Goal: Task Accomplishment & Management: Use online tool/utility

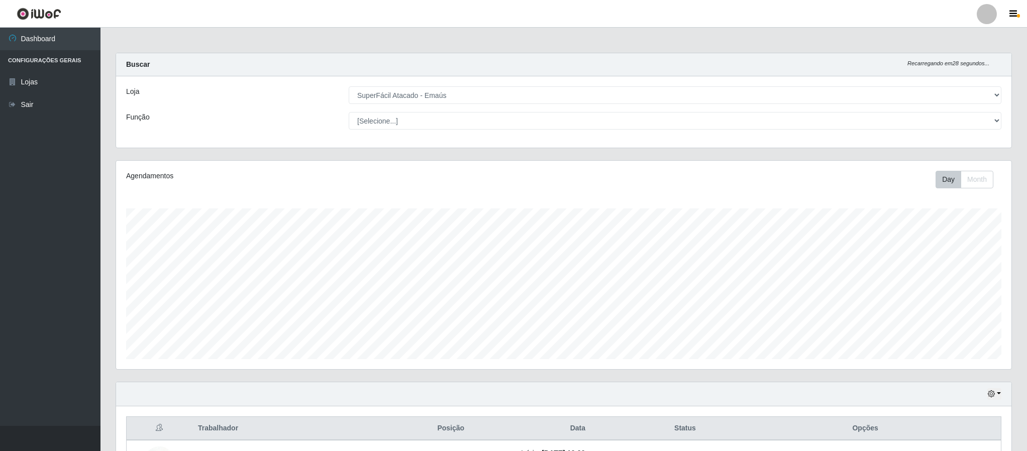
select select "407"
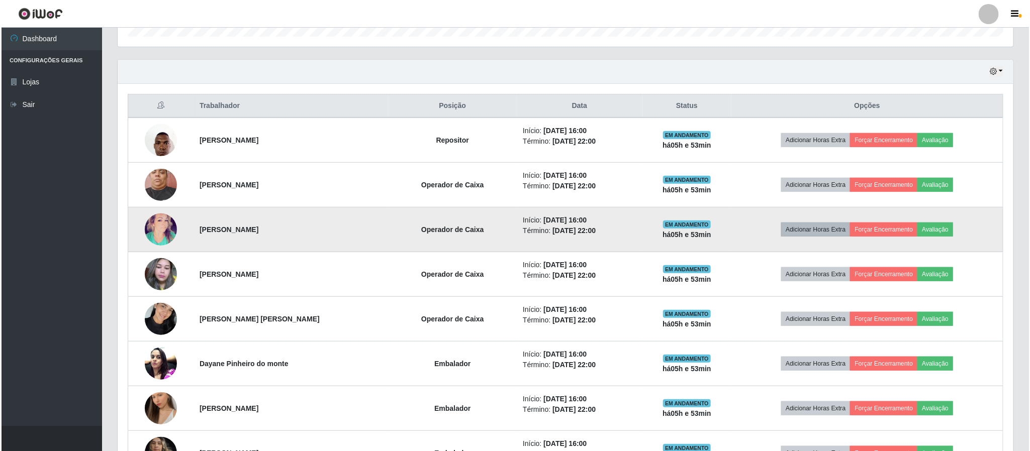
scroll to position [398, 0]
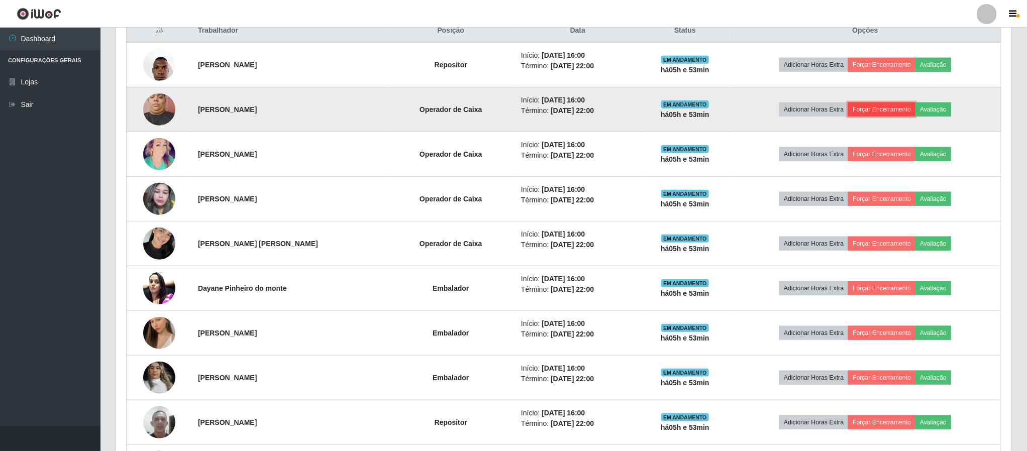
click at [868, 106] on button "Forçar Encerramento" at bounding box center [881, 110] width 67 height 14
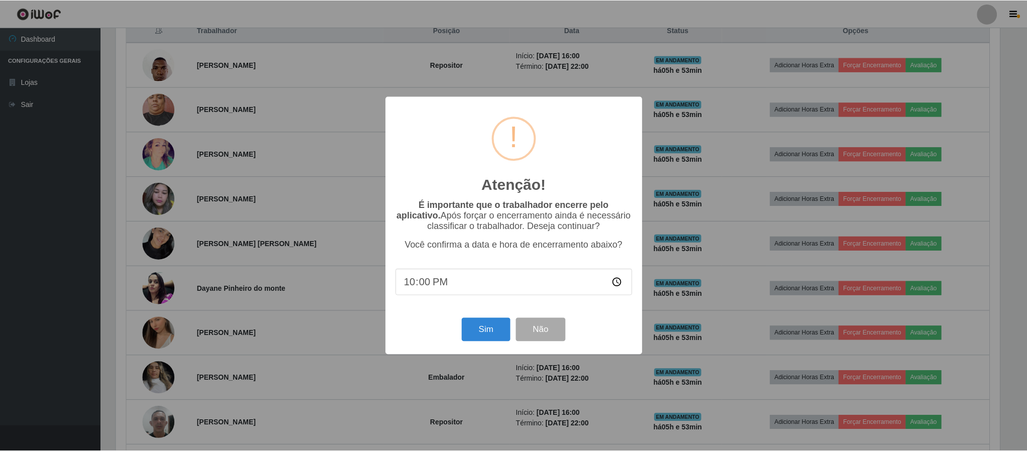
scroll to position [210, 887]
click at [489, 332] on button "Sim" at bounding box center [487, 330] width 49 height 24
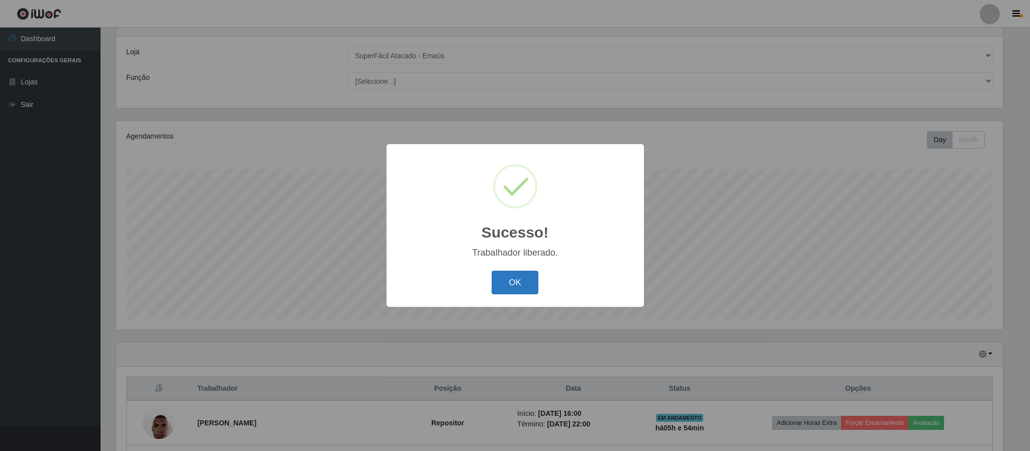
click at [513, 278] on button "OK" at bounding box center [515, 283] width 47 height 24
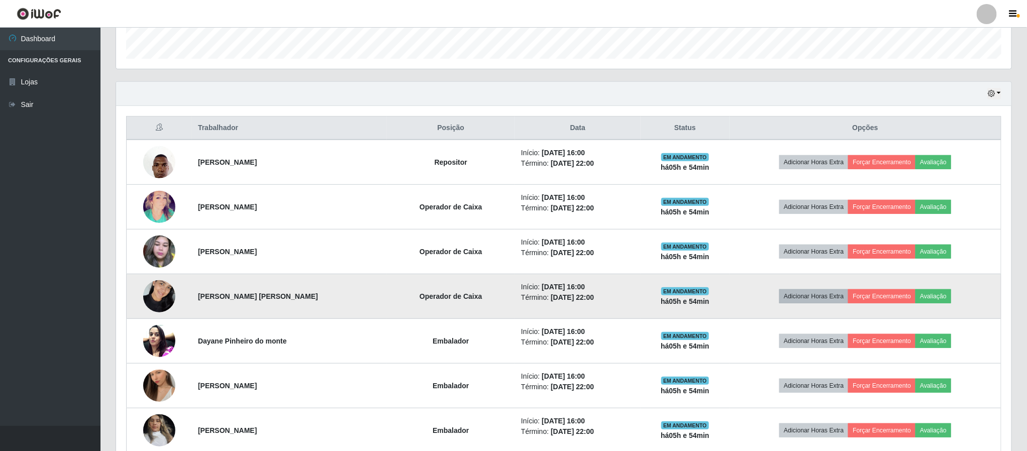
scroll to position [341, 0]
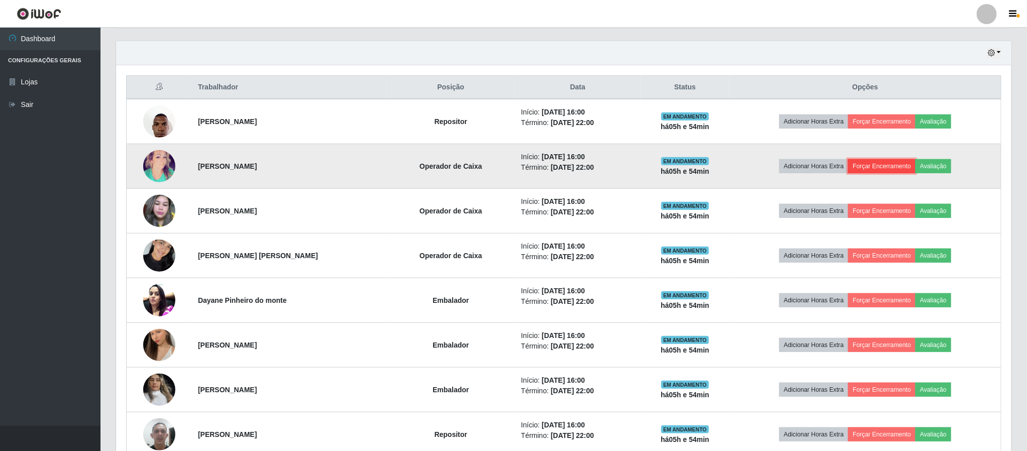
click at [905, 169] on button "Forçar Encerramento" at bounding box center [881, 166] width 67 height 14
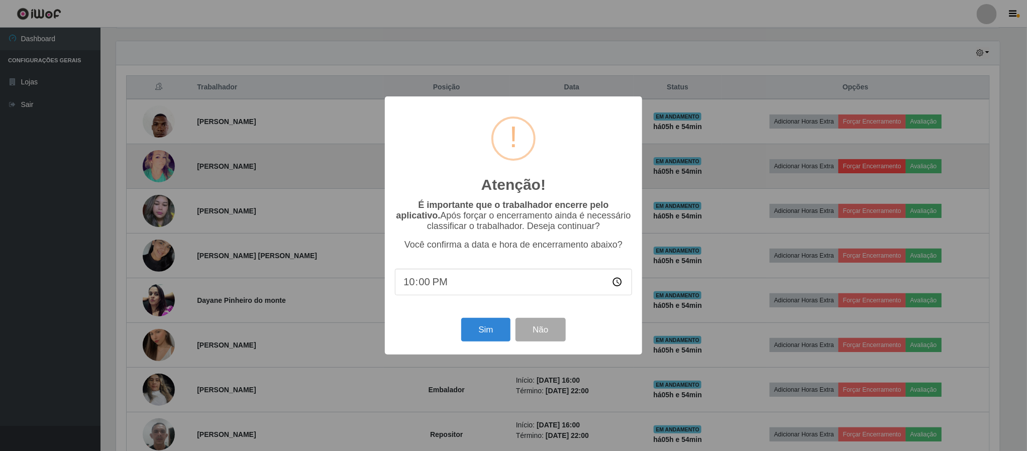
scroll to position [210, 887]
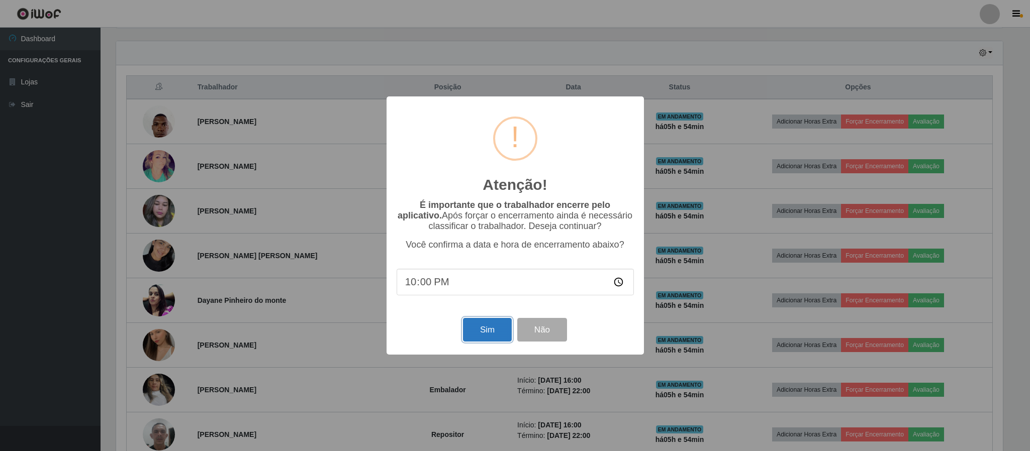
click at [475, 333] on button "Sim" at bounding box center [487, 330] width 49 height 24
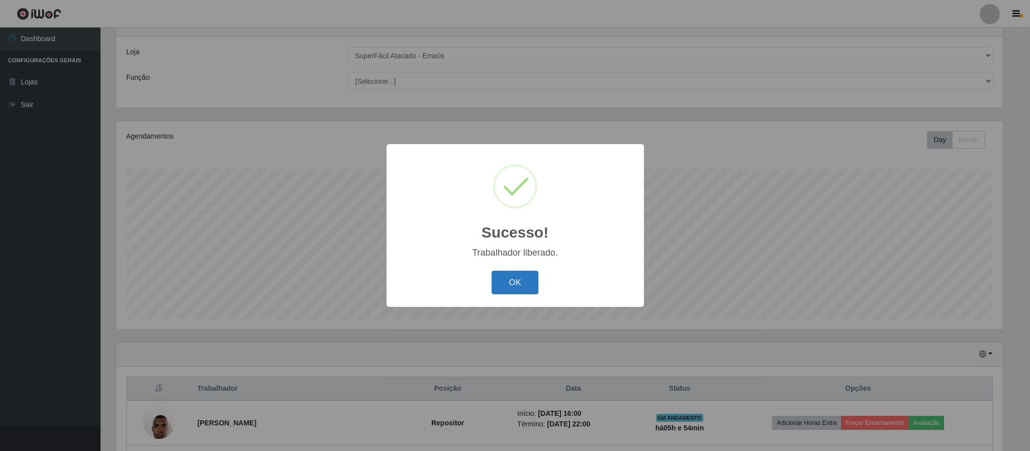
click at [502, 280] on button "OK" at bounding box center [515, 283] width 47 height 24
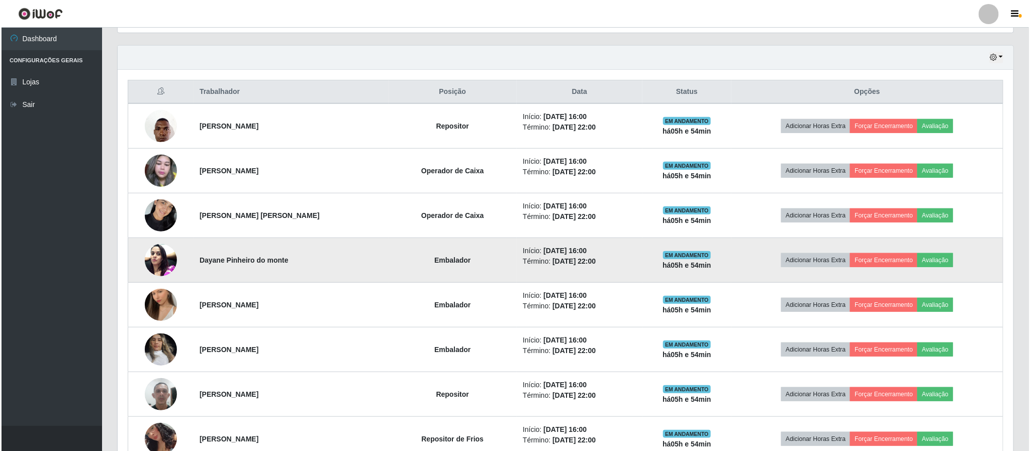
scroll to position [341, 0]
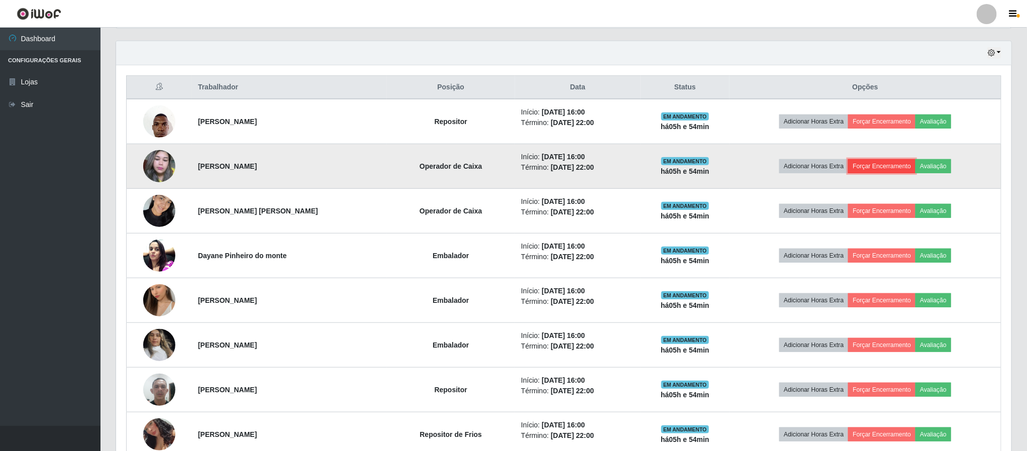
click at [899, 163] on button "Forçar Encerramento" at bounding box center [881, 166] width 67 height 14
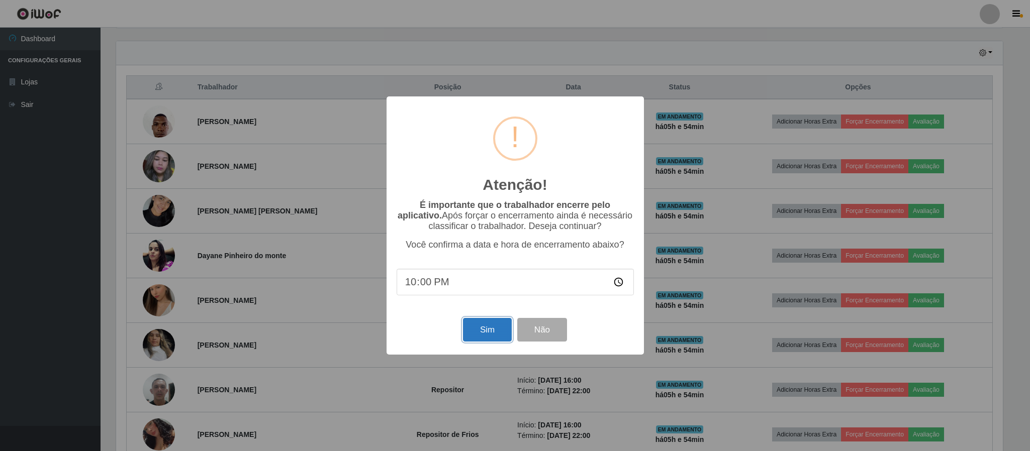
click at [486, 326] on button "Sim" at bounding box center [487, 330] width 49 height 24
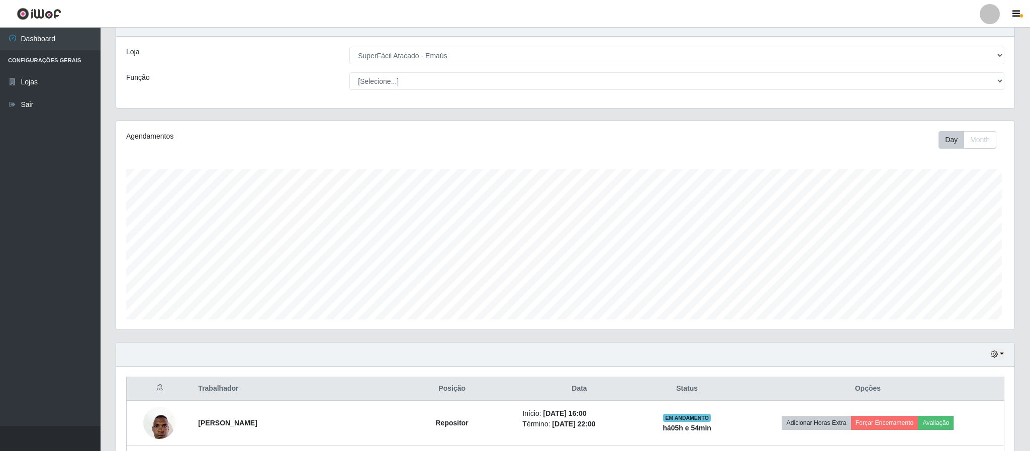
scroll to position [0, 0]
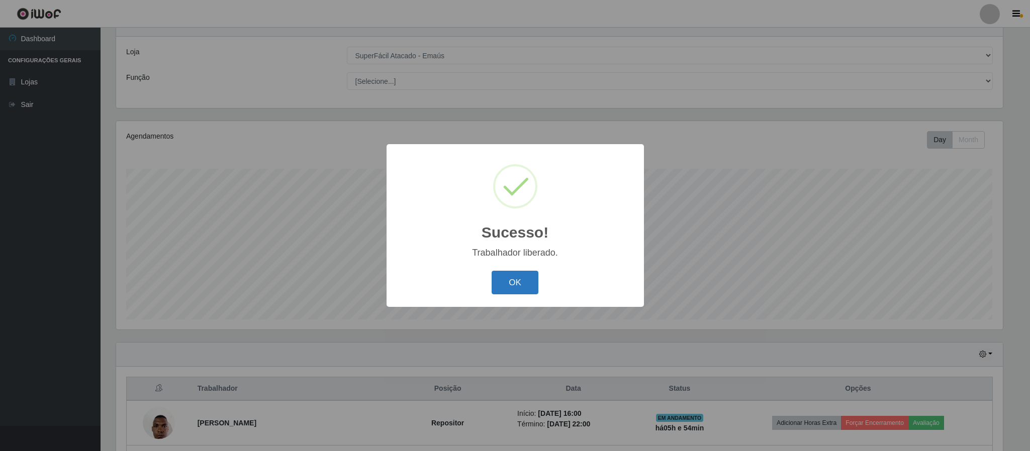
click at [518, 286] on button "OK" at bounding box center [515, 283] width 47 height 24
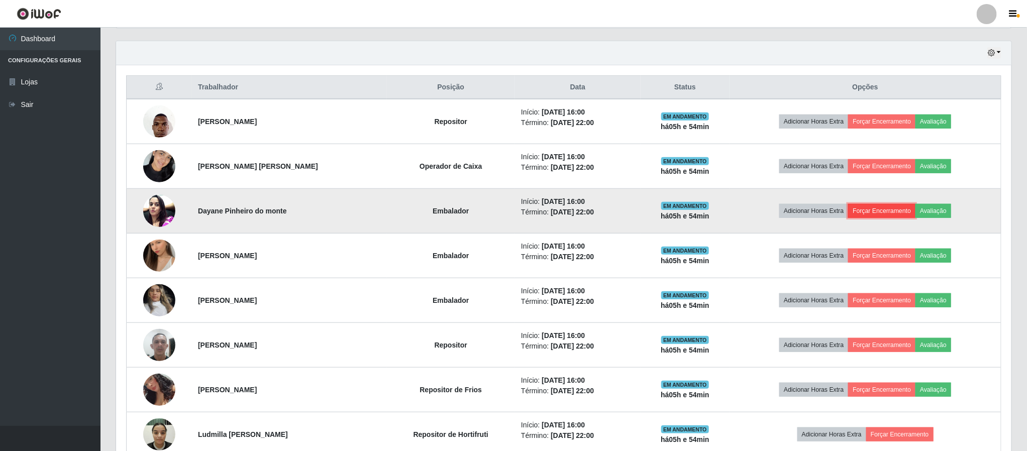
click at [908, 212] on button "Forçar Encerramento" at bounding box center [881, 211] width 67 height 14
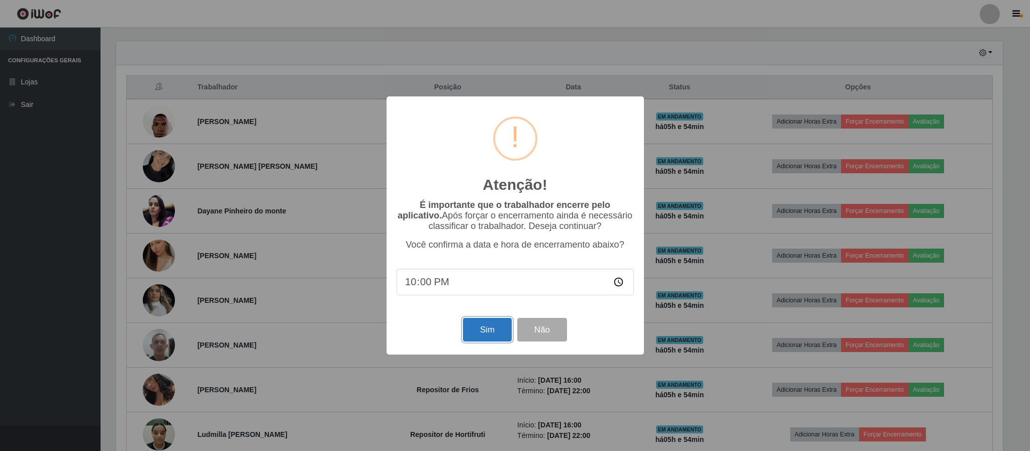
click at [480, 341] on button "Sim" at bounding box center [487, 330] width 49 height 24
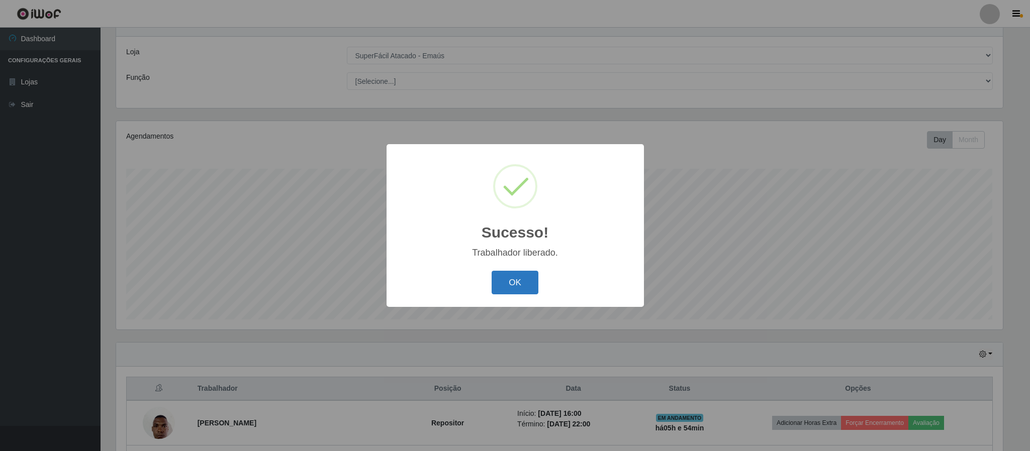
click at [507, 279] on button "OK" at bounding box center [515, 283] width 47 height 24
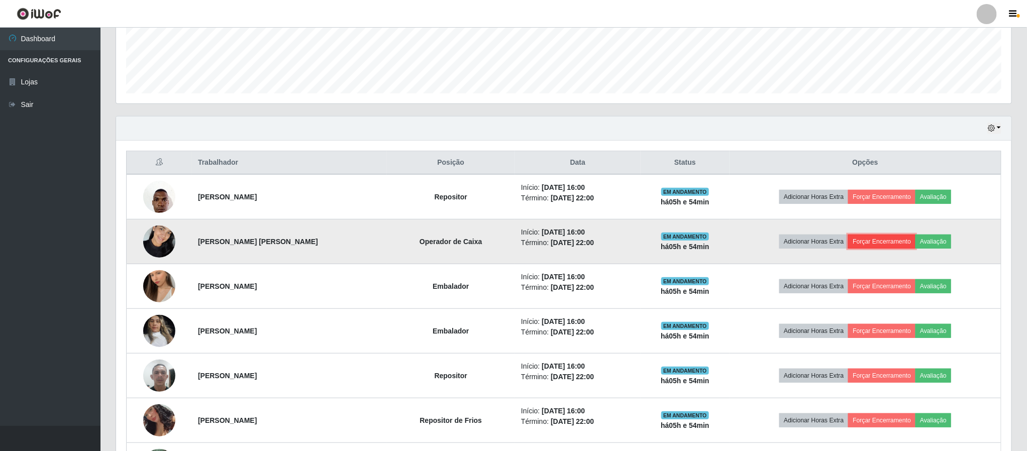
click at [901, 247] on button "Forçar Encerramento" at bounding box center [881, 242] width 67 height 14
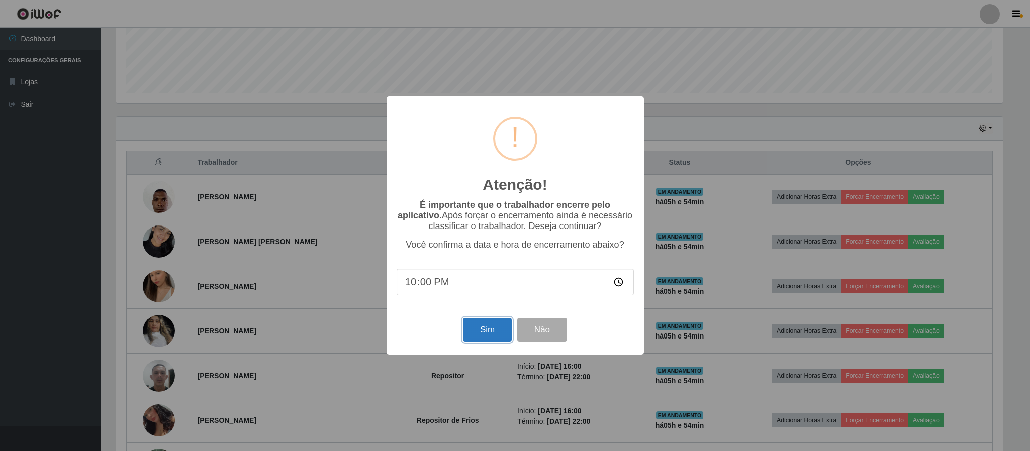
click at [483, 335] on button "Sim" at bounding box center [487, 330] width 49 height 24
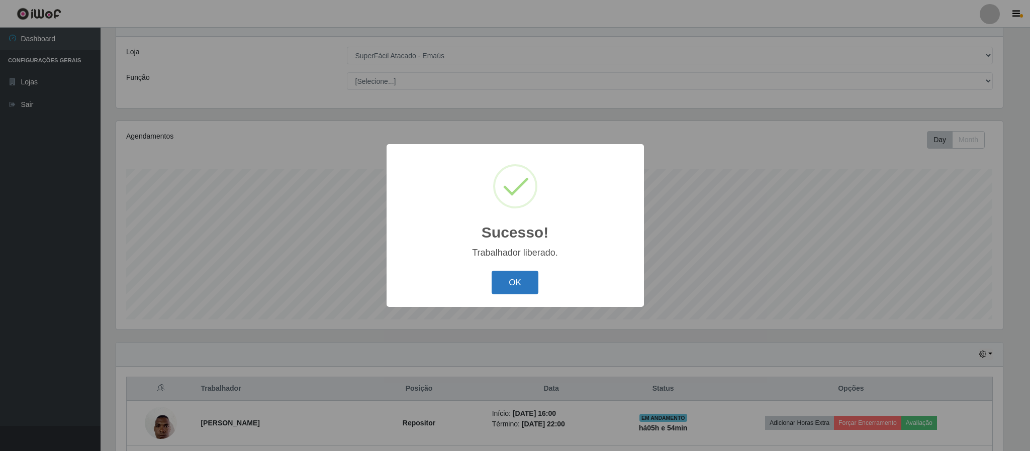
click at [535, 278] on button "OK" at bounding box center [515, 283] width 47 height 24
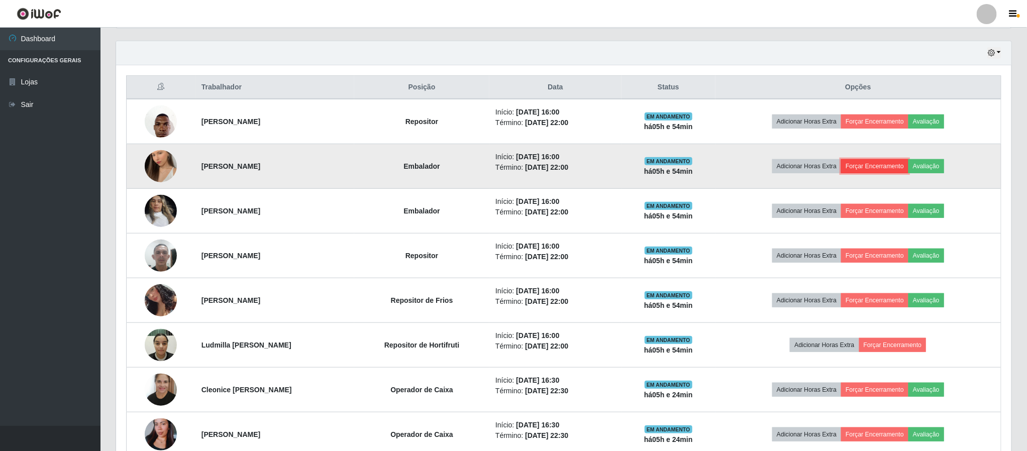
click at [889, 173] on button "Forçar Encerramento" at bounding box center [874, 166] width 67 height 14
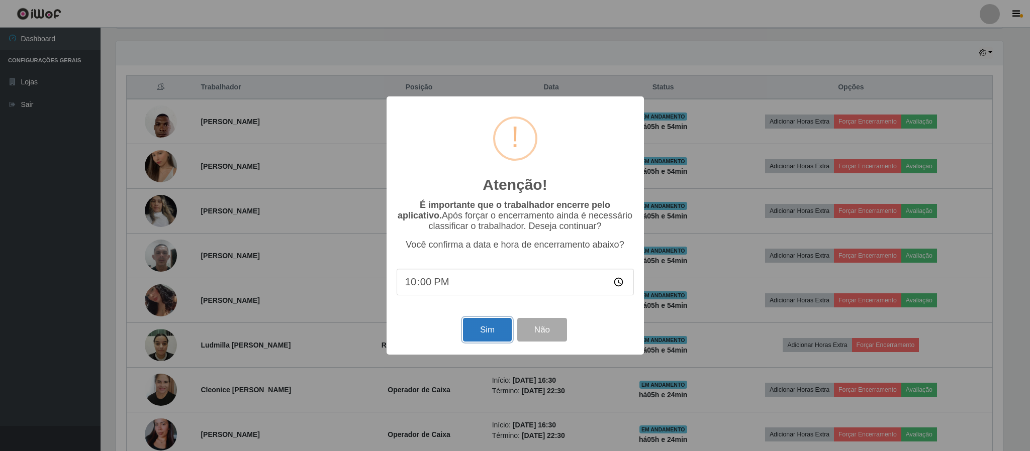
click at [468, 330] on button "Sim" at bounding box center [487, 330] width 49 height 24
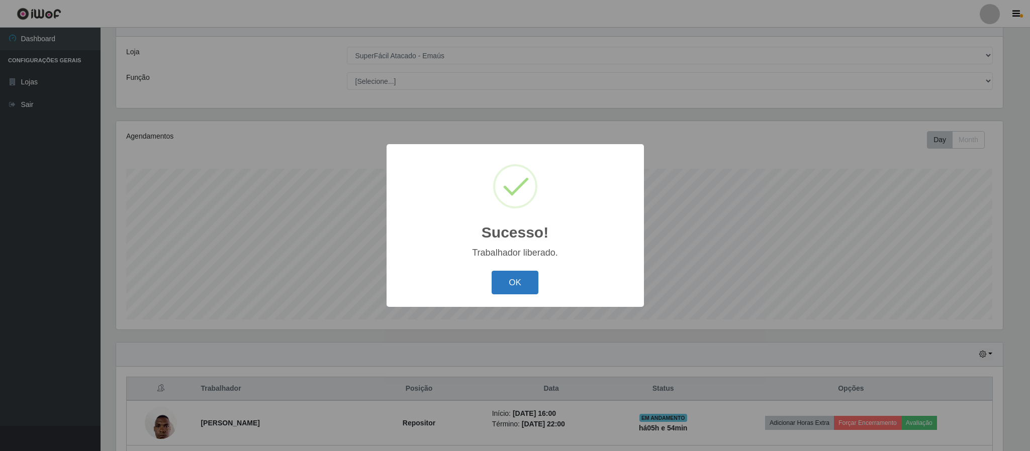
click at [504, 285] on button "OK" at bounding box center [515, 283] width 47 height 24
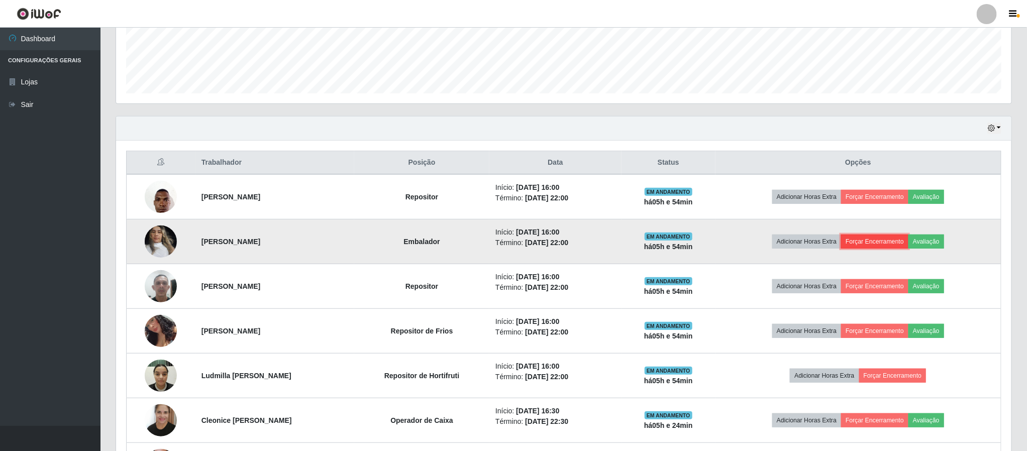
click at [909, 249] on button "Forçar Encerramento" at bounding box center [874, 242] width 67 height 14
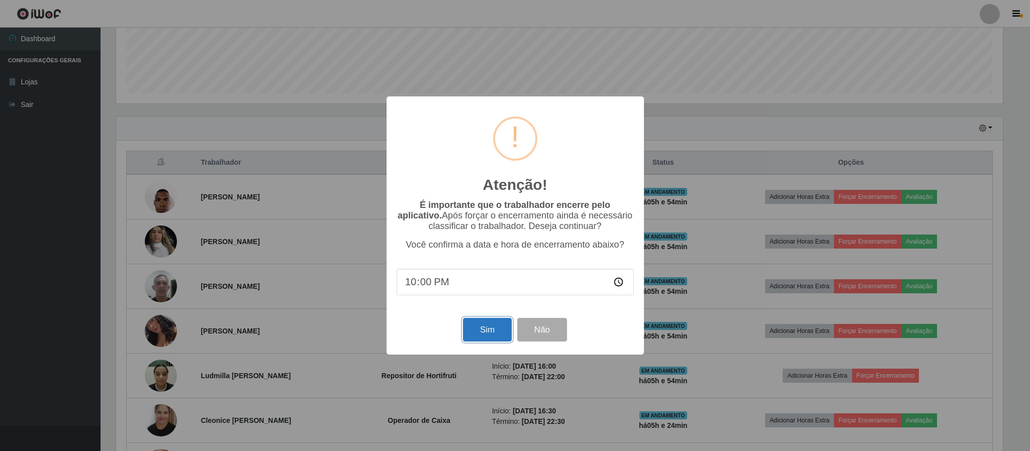
click at [489, 333] on button "Sim" at bounding box center [487, 330] width 49 height 24
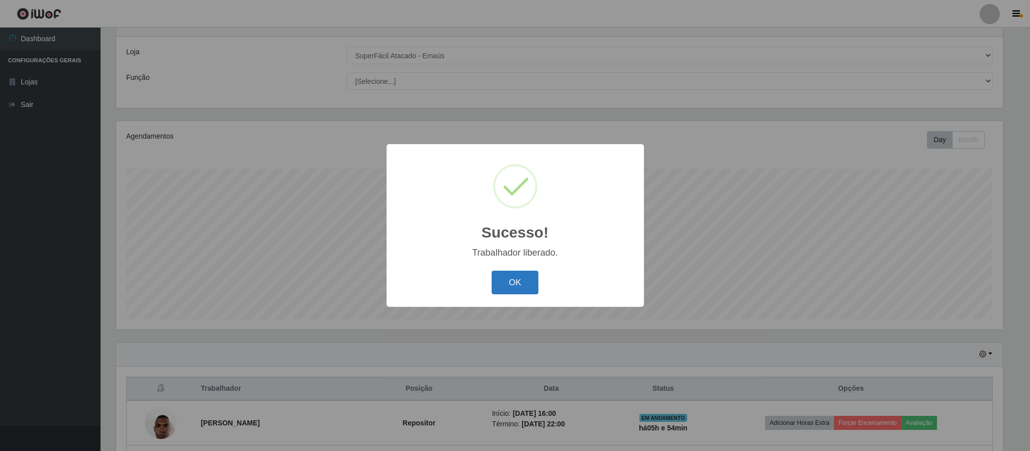
click at [508, 284] on button "OK" at bounding box center [515, 283] width 47 height 24
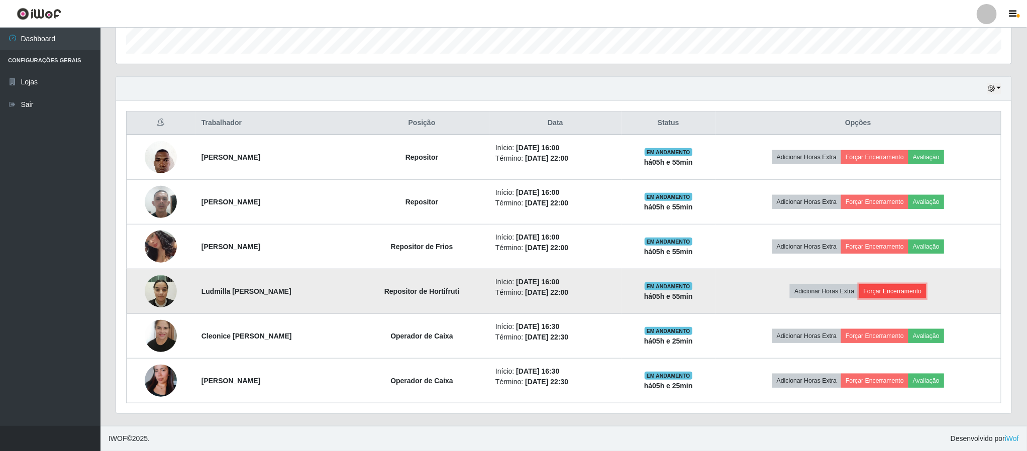
click at [893, 296] on button "Forçar Encerramento" at bounding box center [892, 291] width 67 height 14
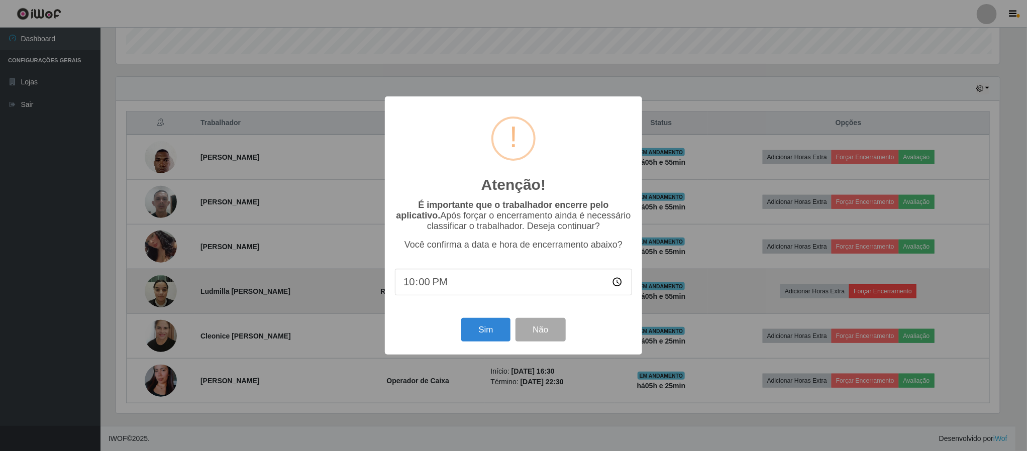
scroll to position [210, 887]
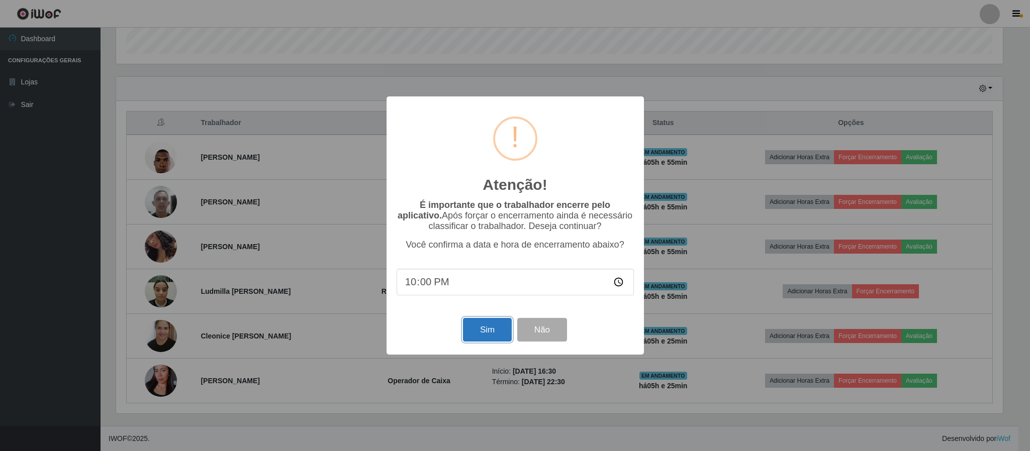
click at [498, 341] on button "Sim" at bounding box center [487, 330] width 49 height 24
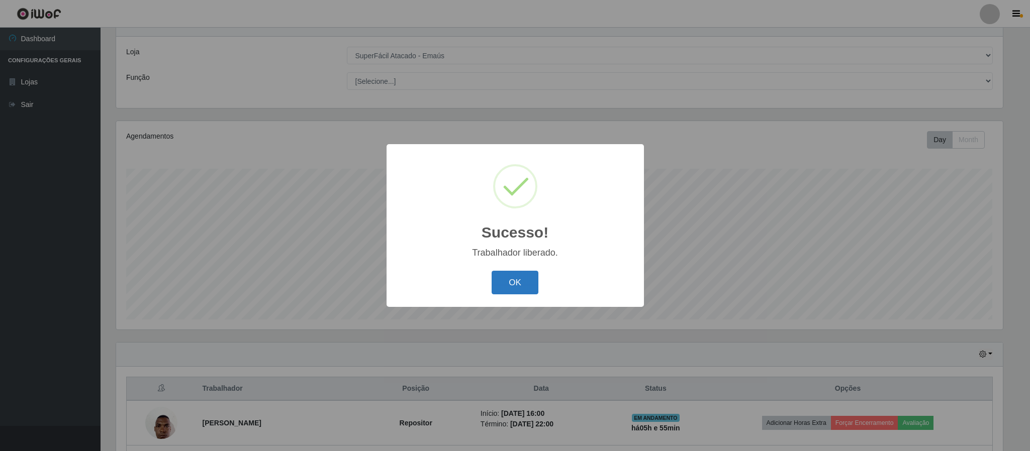
click at [527, 285] on button "OK" at bounding box center [515, 283] width 47 height 24
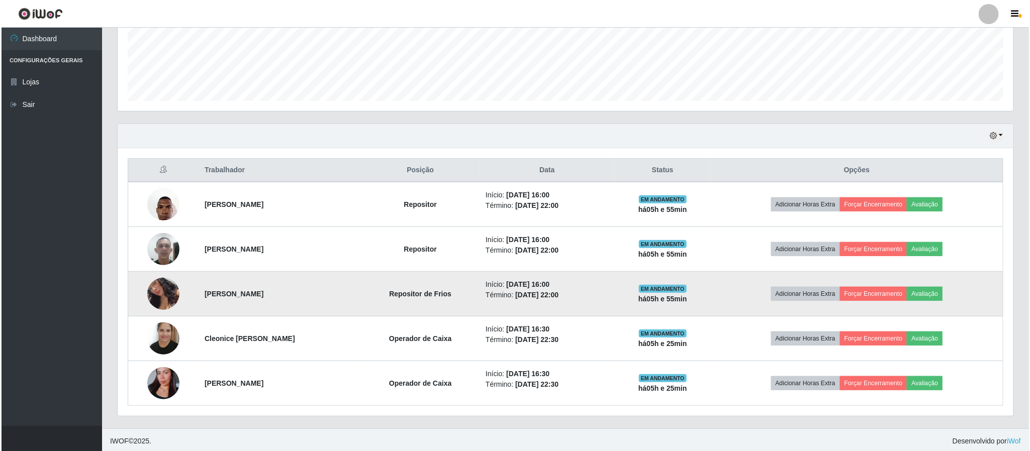
scroll to position [264, 0]
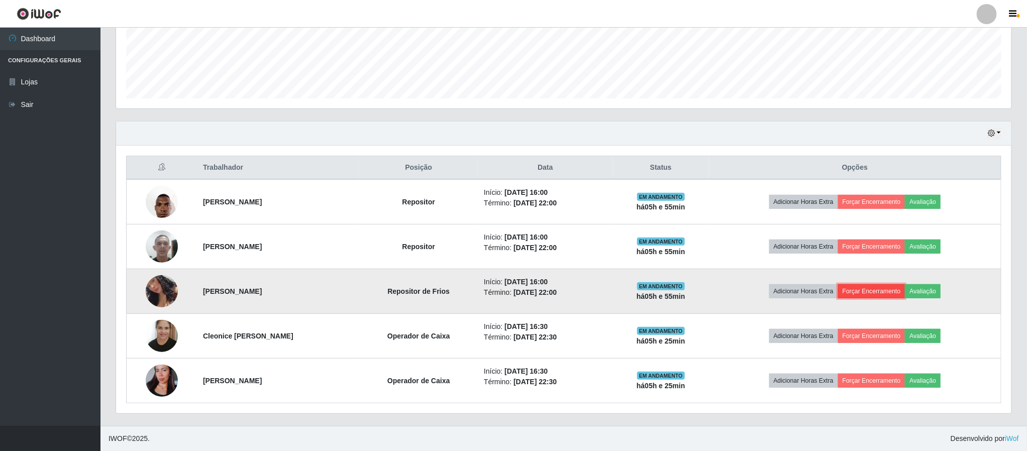
click at [900, 290] on button "Forçar Encerramento" at bounding box center [871, 291] width 67 height 14
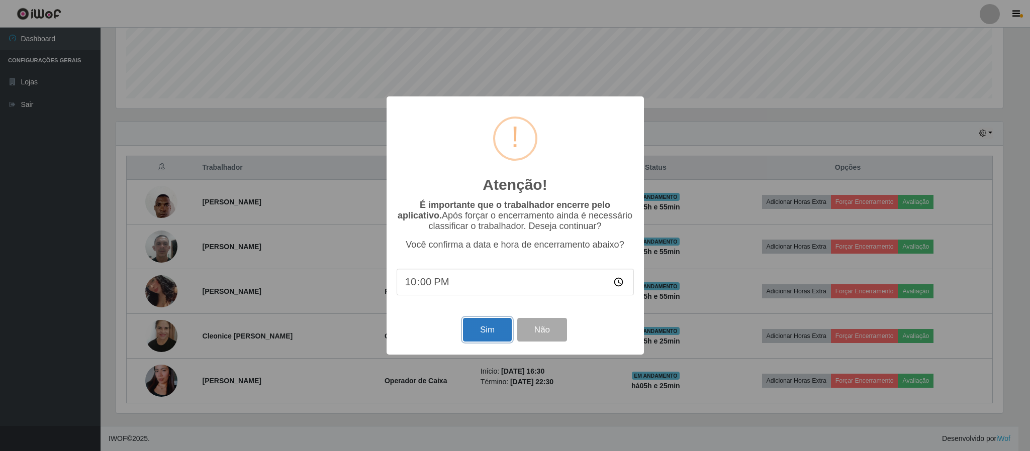
click at [486, 332] on button "Sim" at bounding box center [487, 330] width 49 height 24
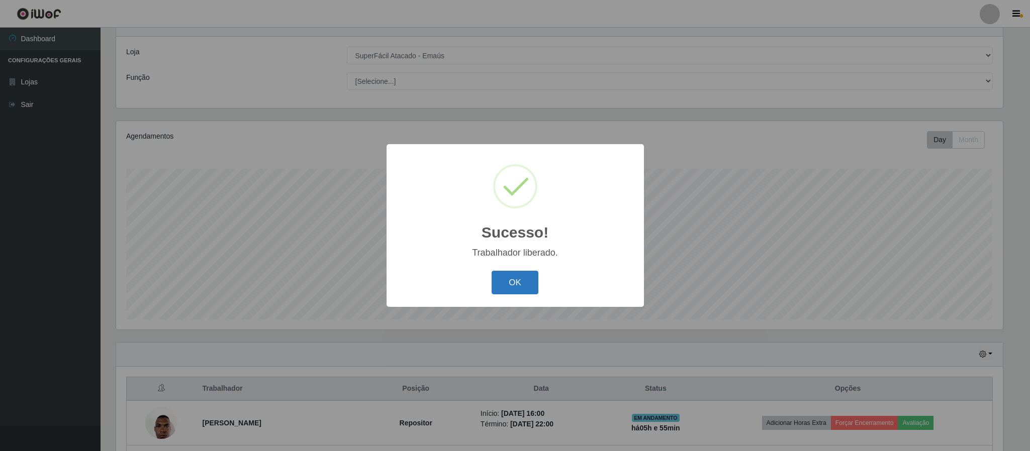
click at [506, 282] on button "OK" at bounding box center [515, 283] width 47 height 24
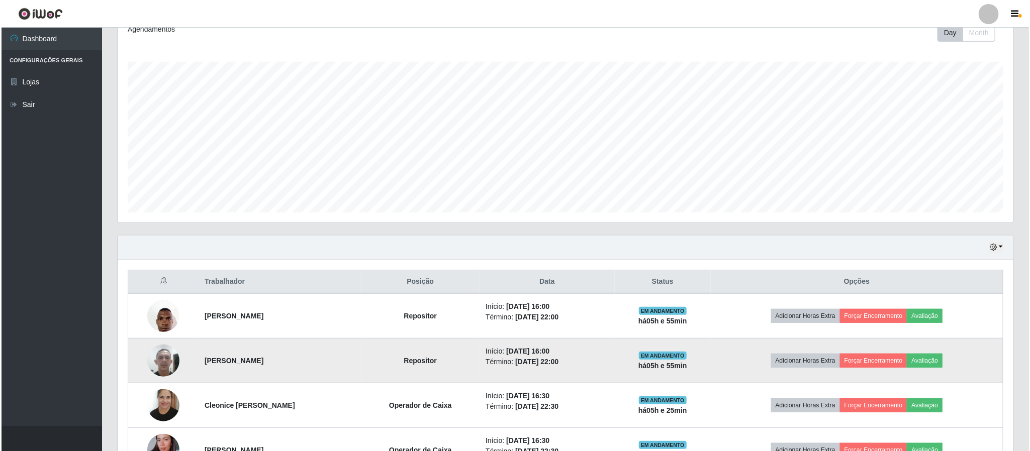
scroll to position [219, 0]
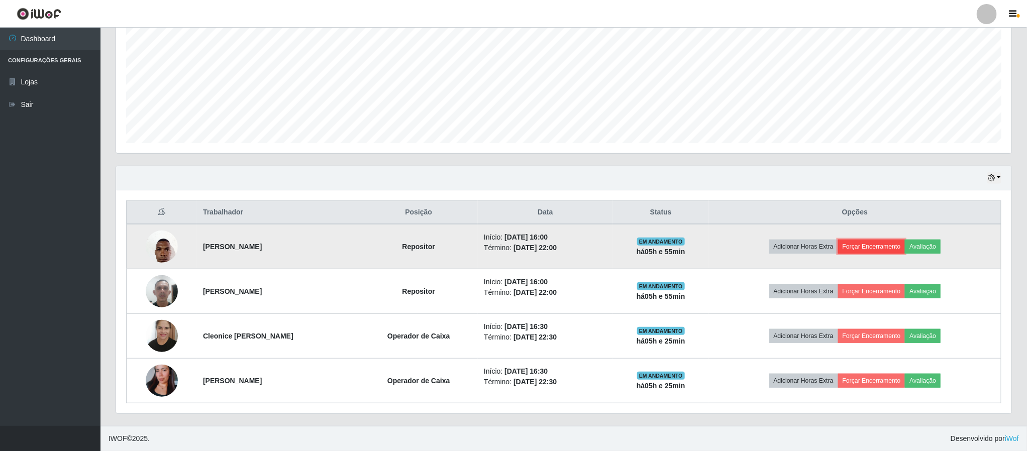
click at [880, 246] on button "Forçar Encerramento" at bounding box center [871, 247] width 67 height 14
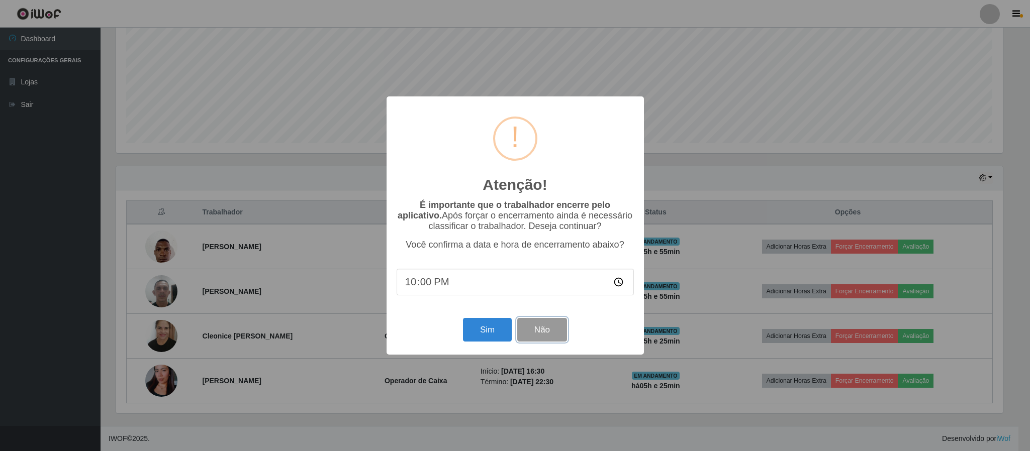
click at [557, 332] on button "Não" at bounding box center [542, 330] width 50 height 24
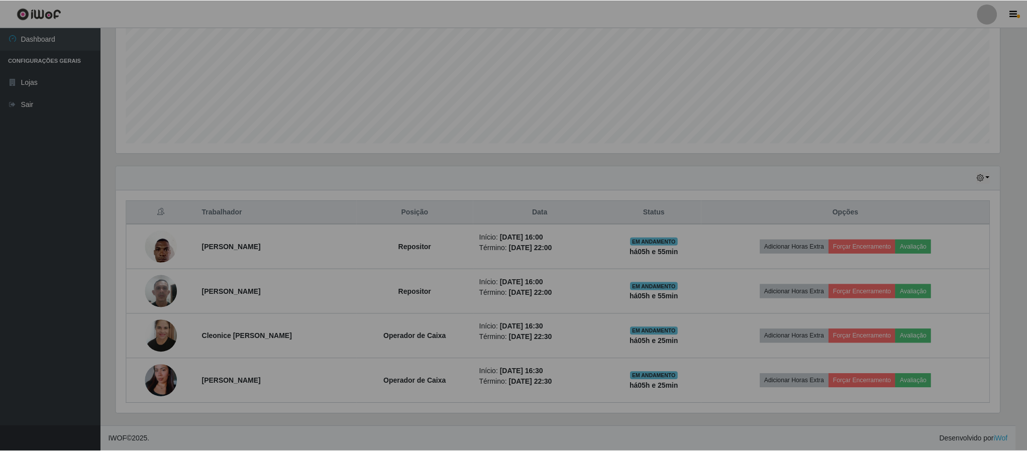
scroll to position [210, 895]
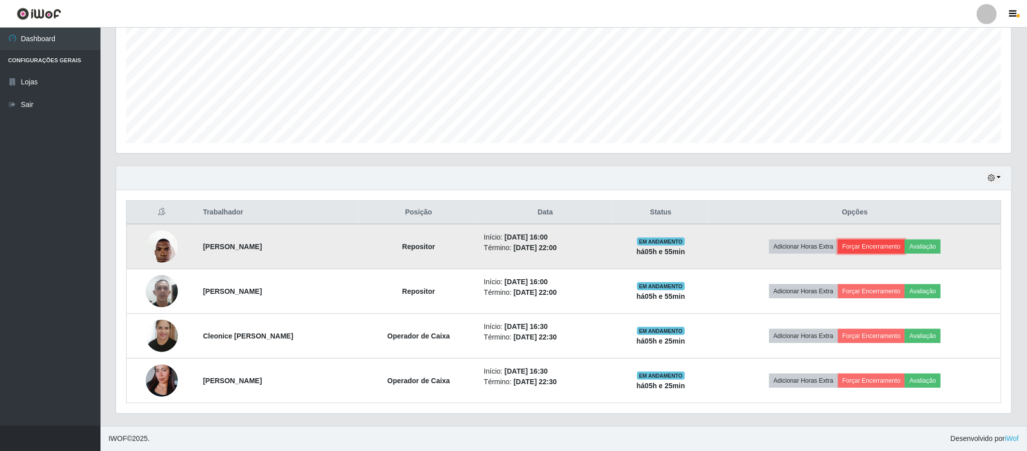
click at [906, 242] on button "Forçar Encerramento" at bounding box center [871, 247] width 67 height 14
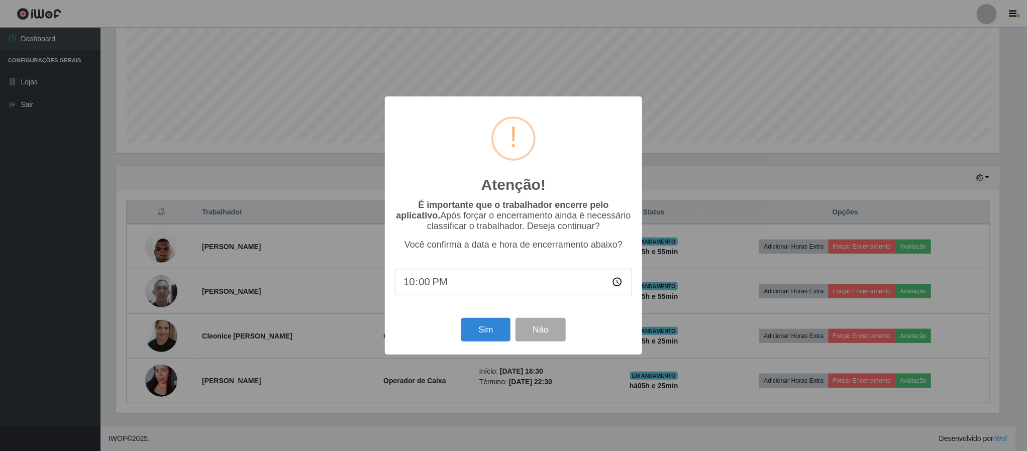
scroll to position [210, 887]
click at [497, 331] on button "Sim" at bounding box center [487, 330] width 49 height 24
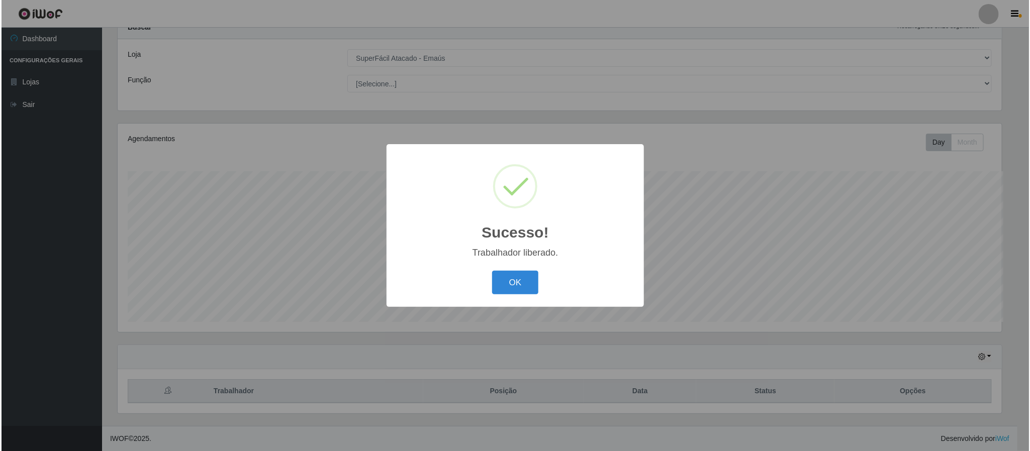
scroll to position [40, 0]
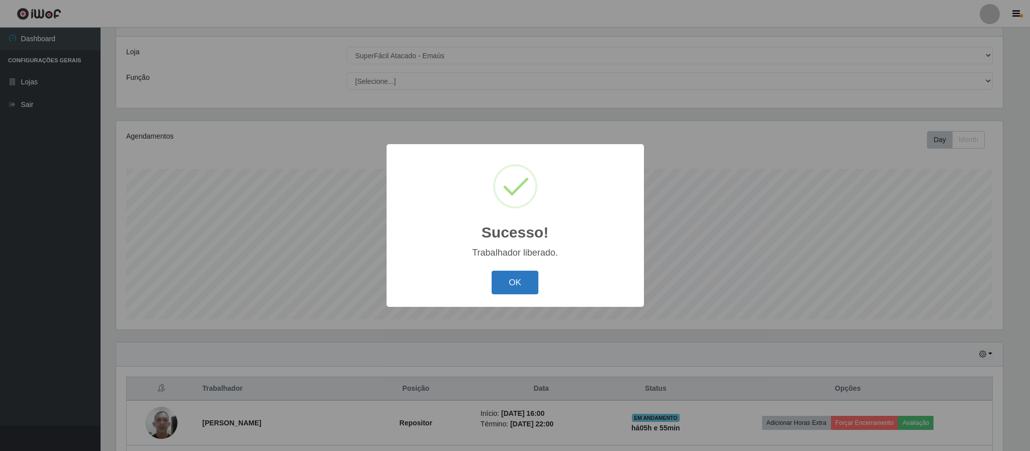
click at [515, 279] on button "OK" at bounding box center [515, 283] width 47 height 24
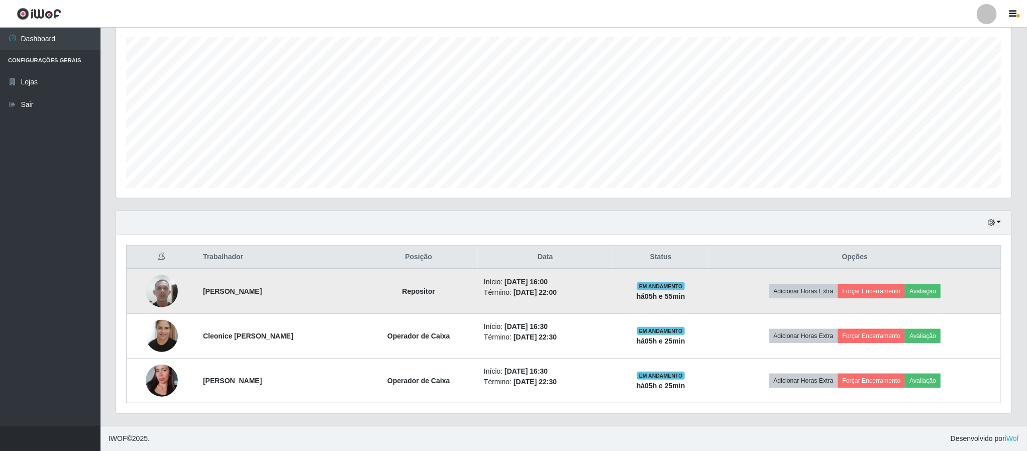
click at [875, 303] on td "Adicionar Horas Extra Forçar Encerramento Avaliação" at bounding box center [855, 291] width 293 height 45
click at [875, 291] on button "Forçar Encerramento" at bounding box center [871, 291] width 67 height 14
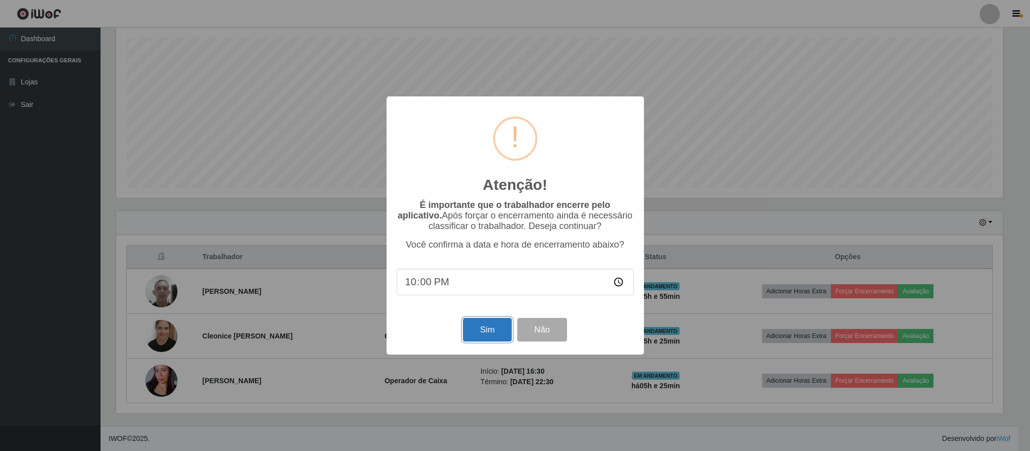
click at [480, 332] on button "Sim" at bounding box center [487, 330] width 49 height 24
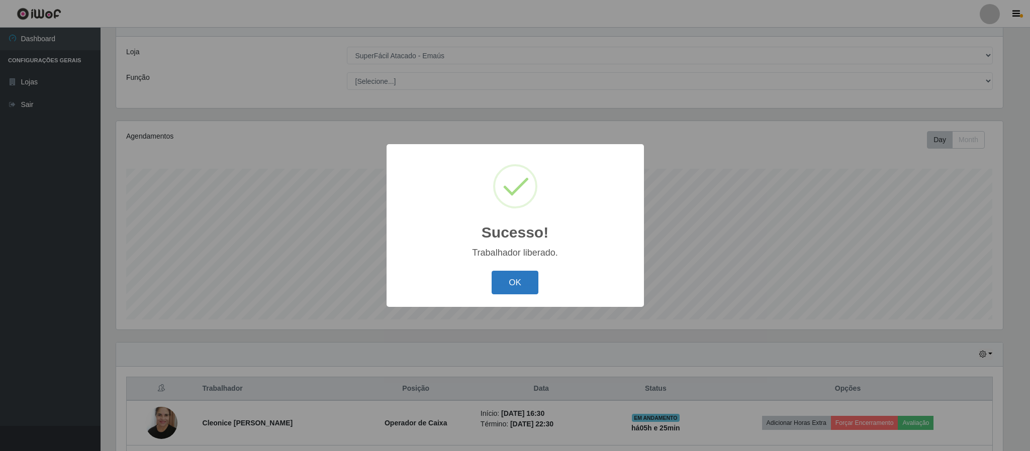
click at [510, 291] on button "OK" at bounding box center [515, 283] width 47 height 24
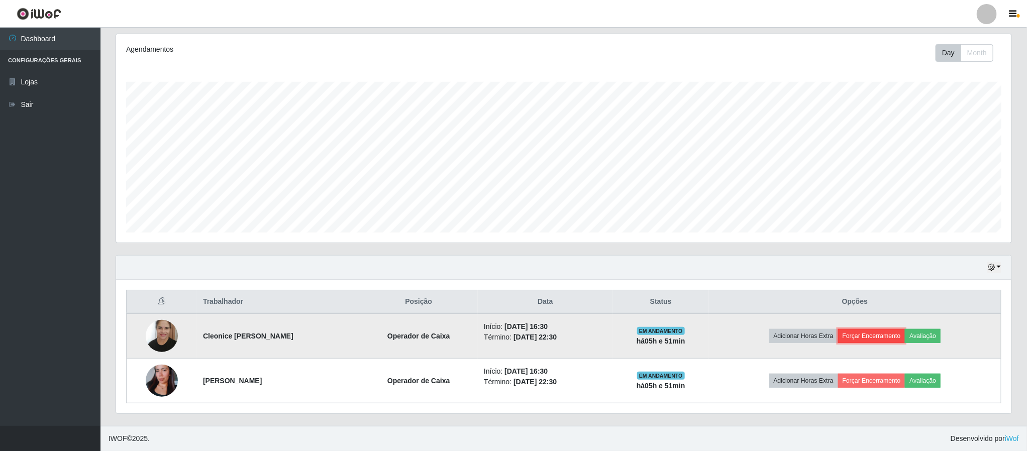
click at [871, 341] on button "Forçar Encerramento" at bounding box center [871, 336] width 67 height 14
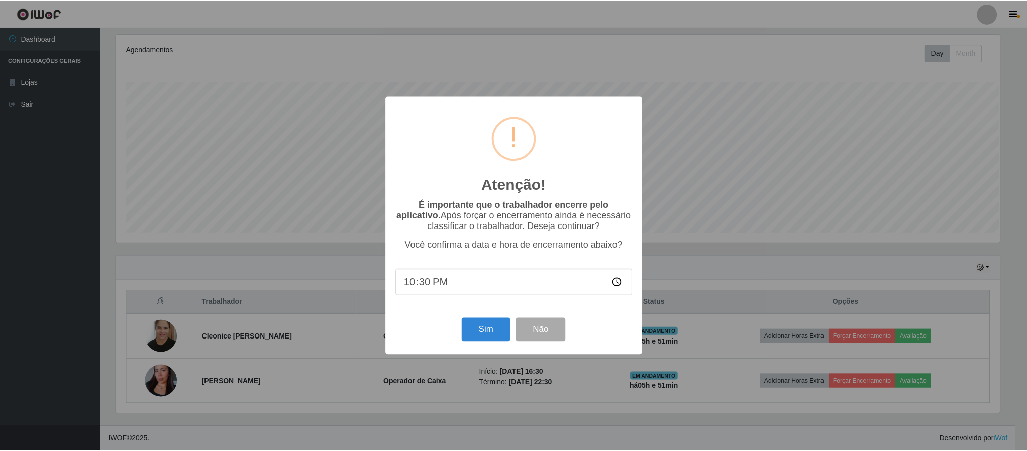
scroll to position [210, 887]
click at [492, 332] on button "Sim" at bounding box center [487, 330] width 49 height 24
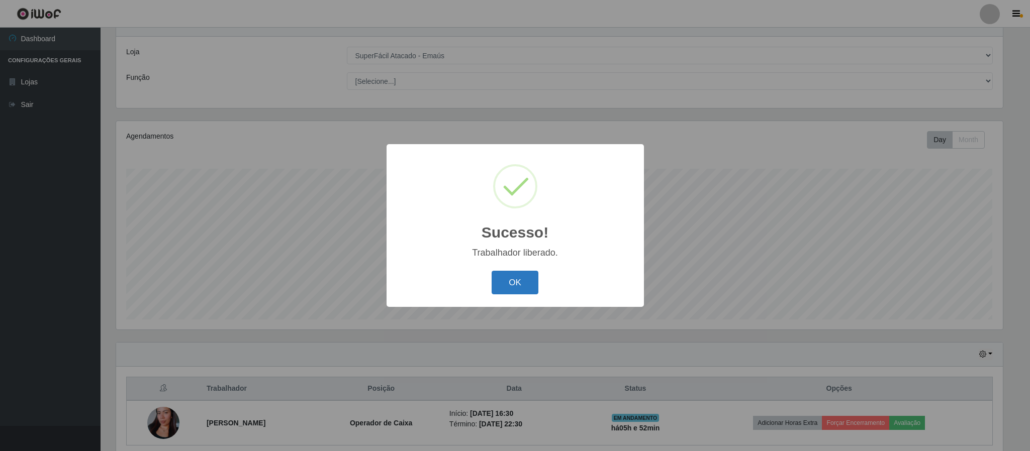
click at [511, 281] on button "OK" at bounding box center [515, 283] width 47 height 24
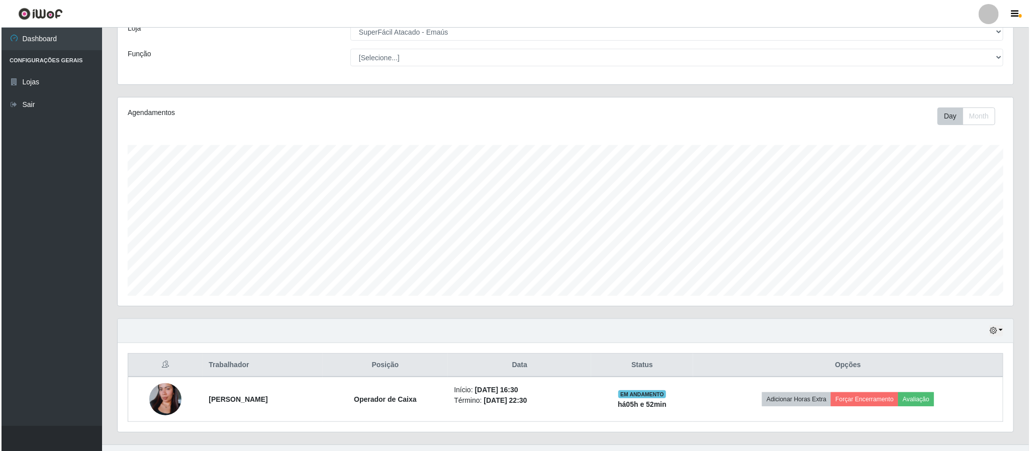
scroll to position [85, 0]
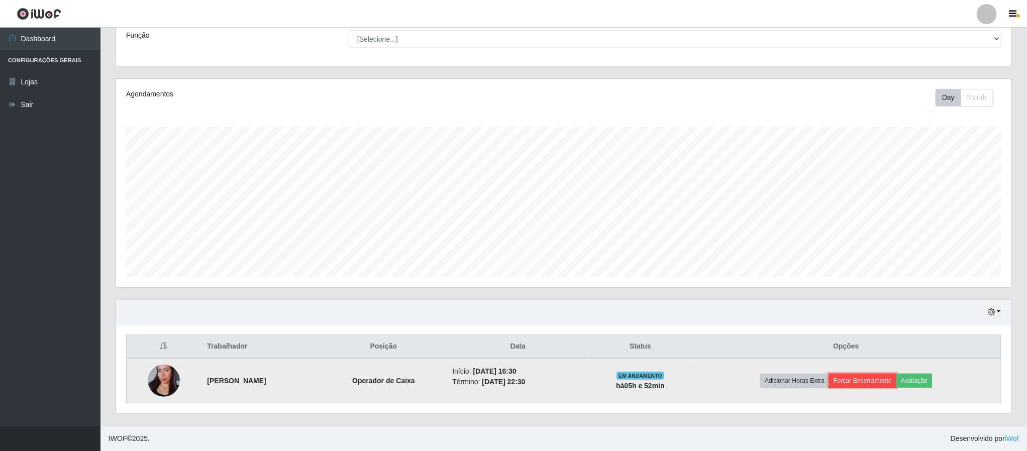
click at [858, 379] on button "Forçar Encerramento" at bounding box center [862, 381] width 67 height 14
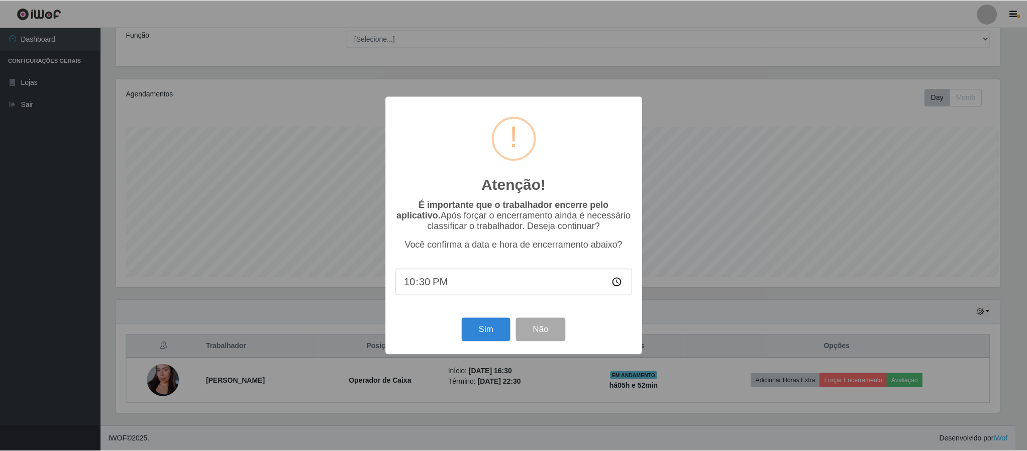
scroll to position [210, 887]
click at [504, 328] on button "Sim" at bounding box center [487, 330] width 49 height 24
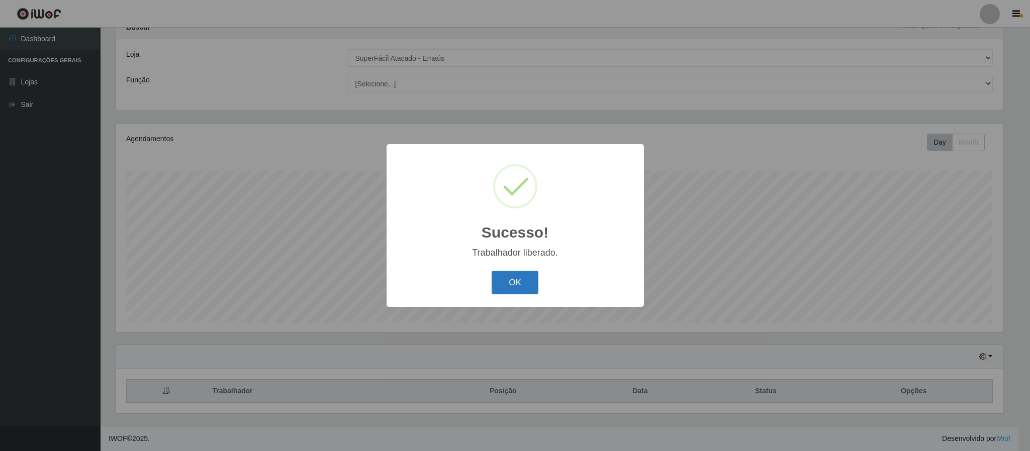
click at [509, 279] on button "OK" at bounding box center [515, 283] width 47 height 24
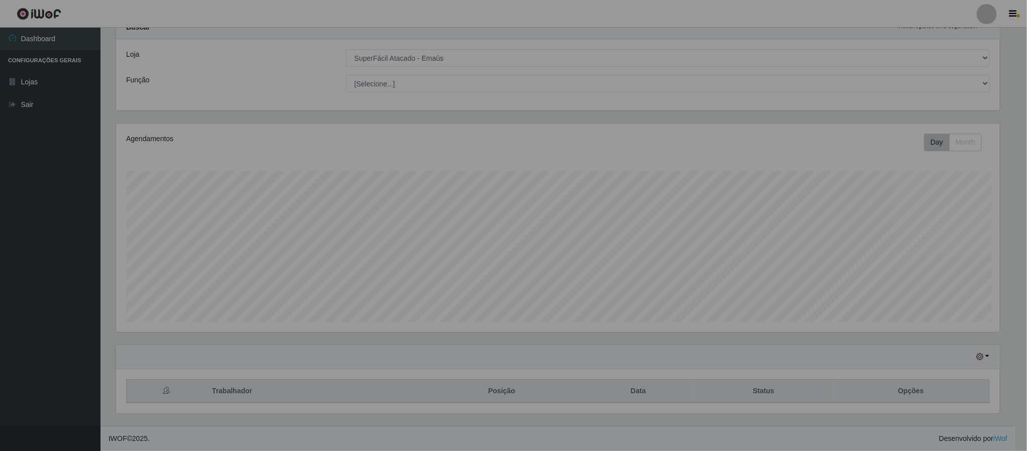
scroll to position [210, 895]
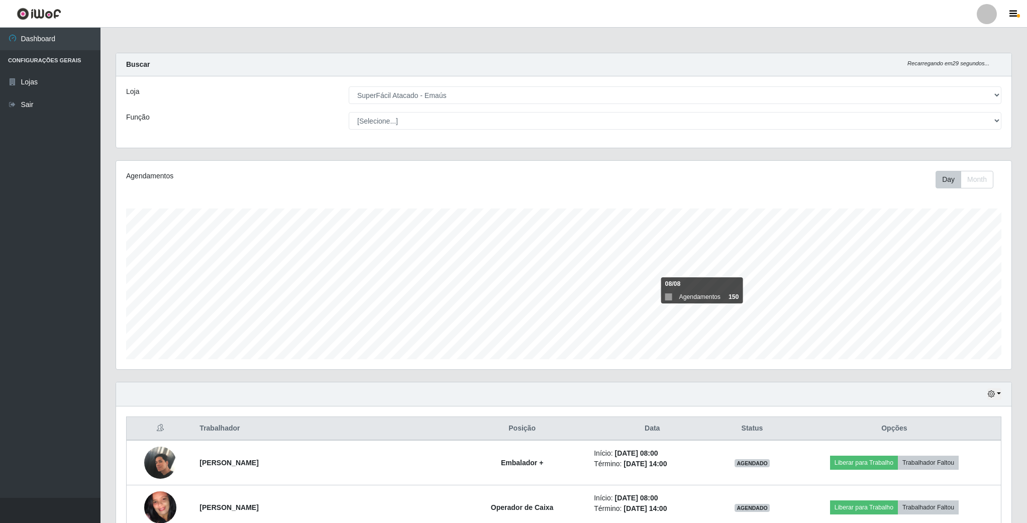
select select "407"
